Goal: Find specific page/section

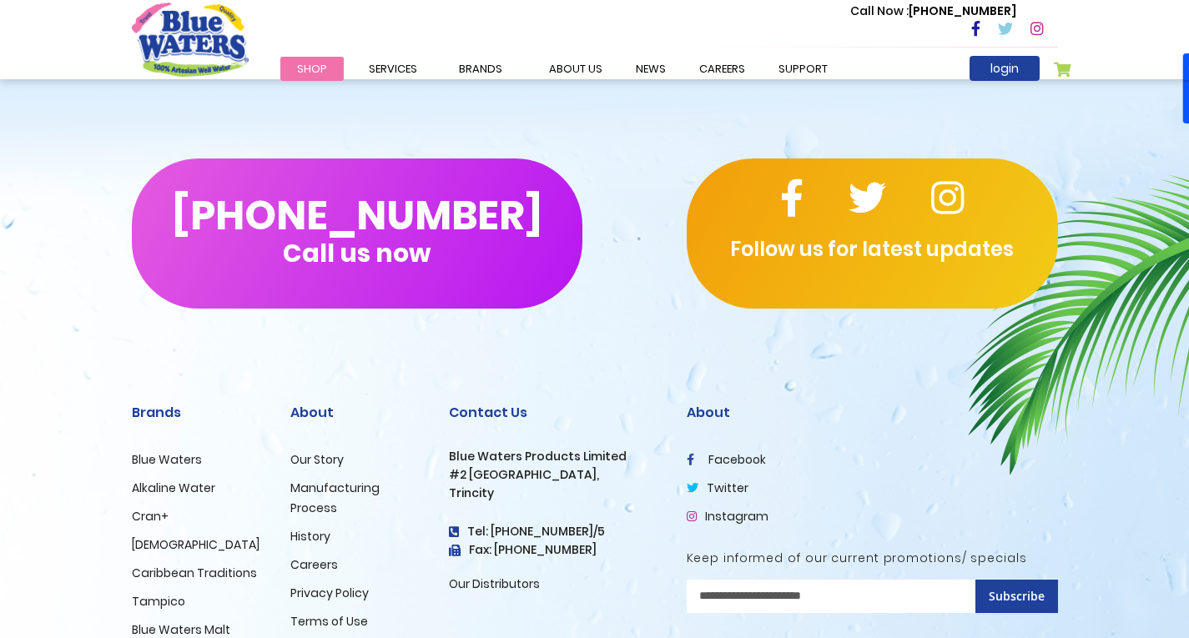
scroll to position [2677, 0]
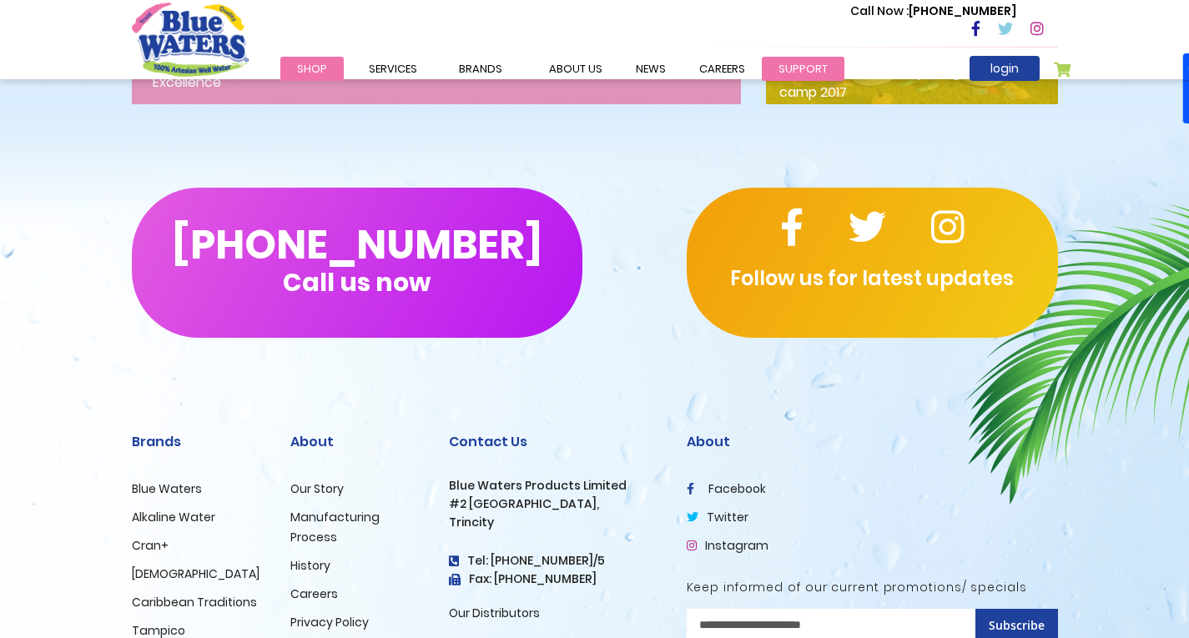
drag, startPoint x: 1037, startPoint y: 221, endPoint x: 792, endPoint y: 66, distance: 290.3
click at [792, 66] on link "support" at bounding box center [803, 69] width 83 height 24
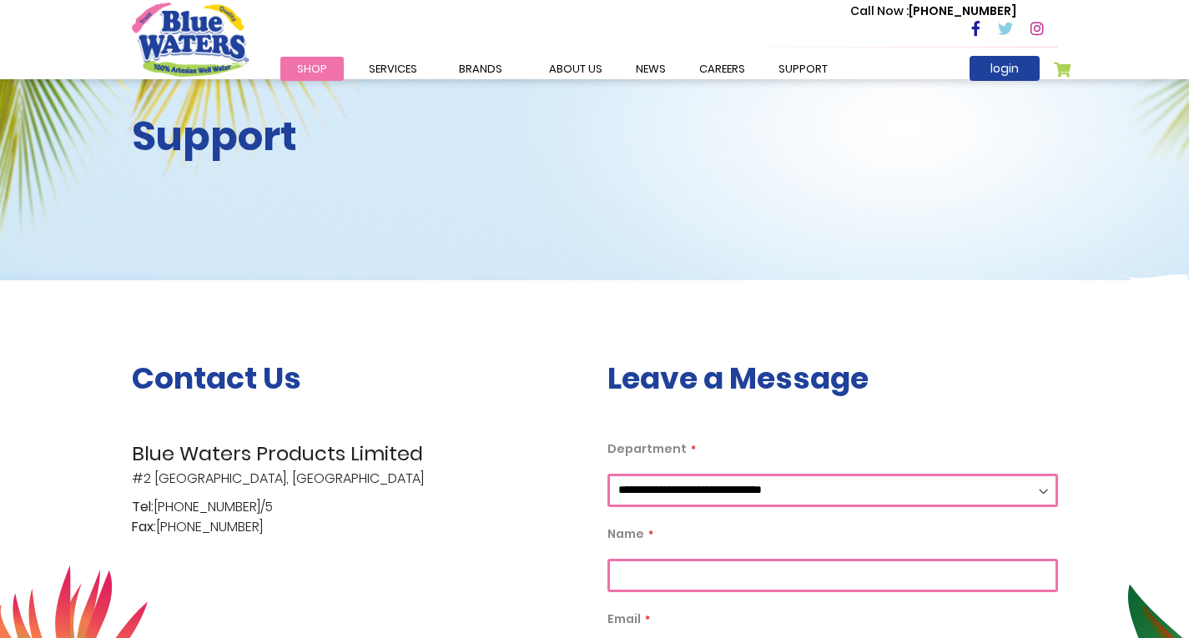
scroll to position [83, 0]
drag, startPoint x: 399, startPoint y: 427, endPoint x: 403, endPoint y: 452, distance: 25.4
click at [403, 453] on span "Blue Waters Products Limited" at bounding box center [357, 453] width 451 height 30
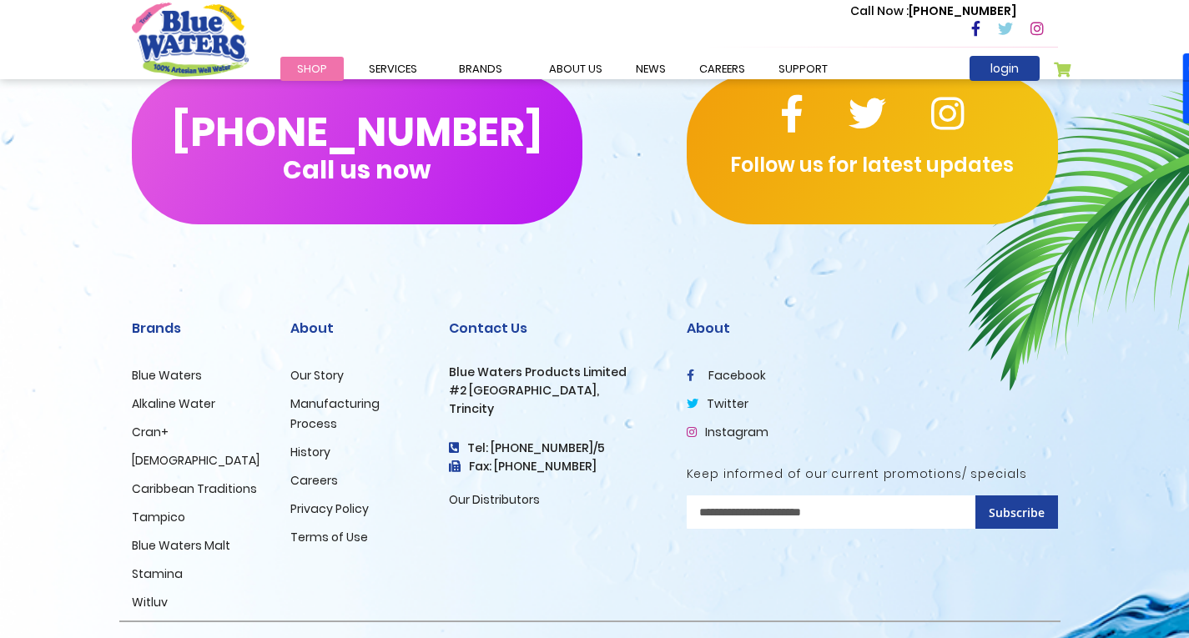
scroll to position [2067, 0]
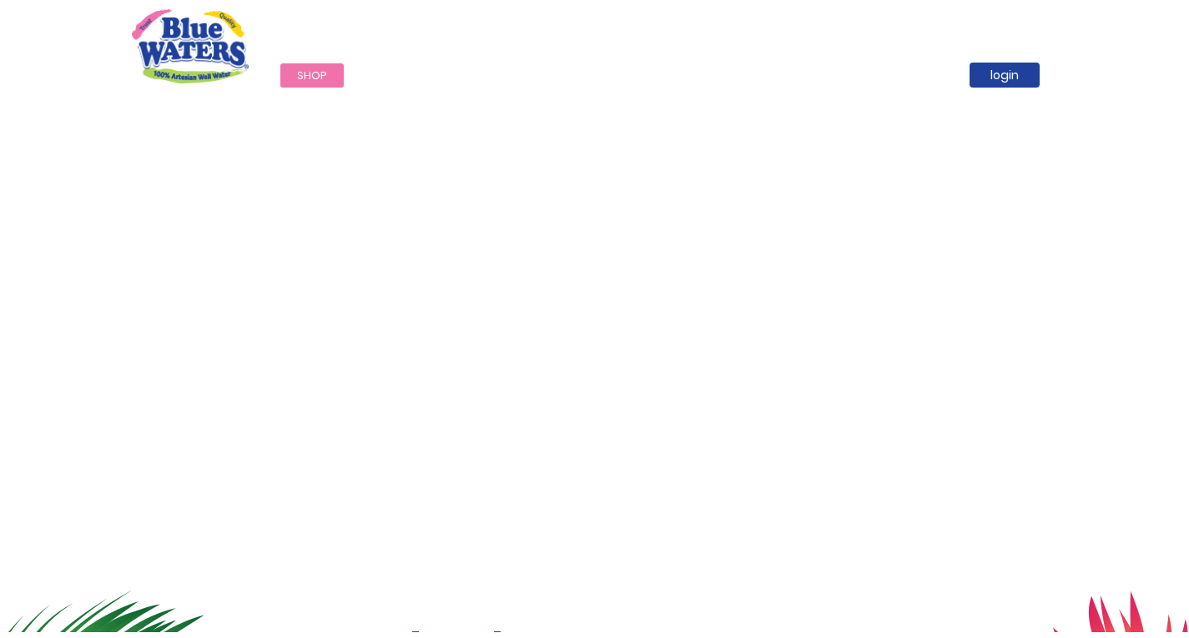
scroll to position [2677, 0]
